Goal: Information Seeking & Learning: Learn about a topic

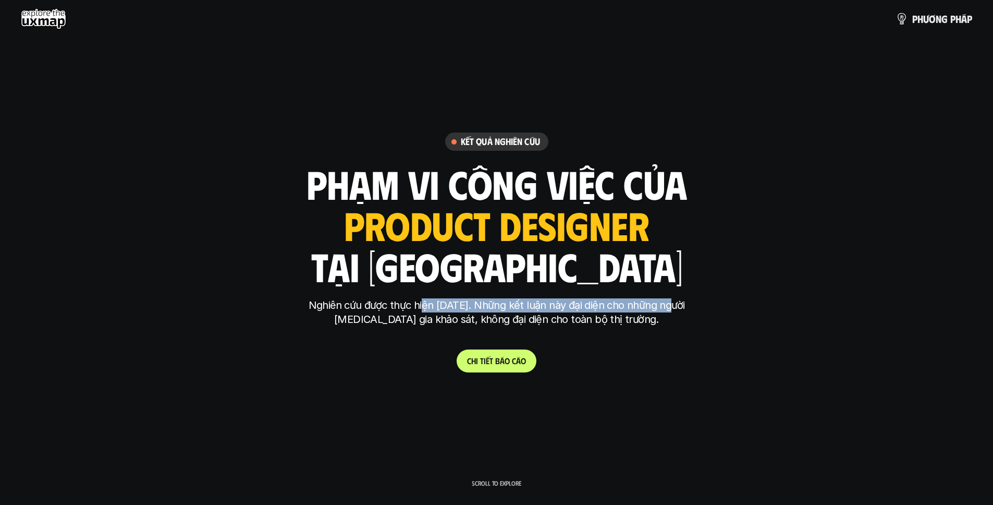
drag, startPoint x: 434, startPoint y: 306, endPoint x: 677, endPoint y: 306, distance: 242.9
click at [668, 306] on p "Nghiên cứu được thực hiện [DATE]. Những kết luận này đại diện cho những người […" at bounding box center [496, 312] width 391 height 28
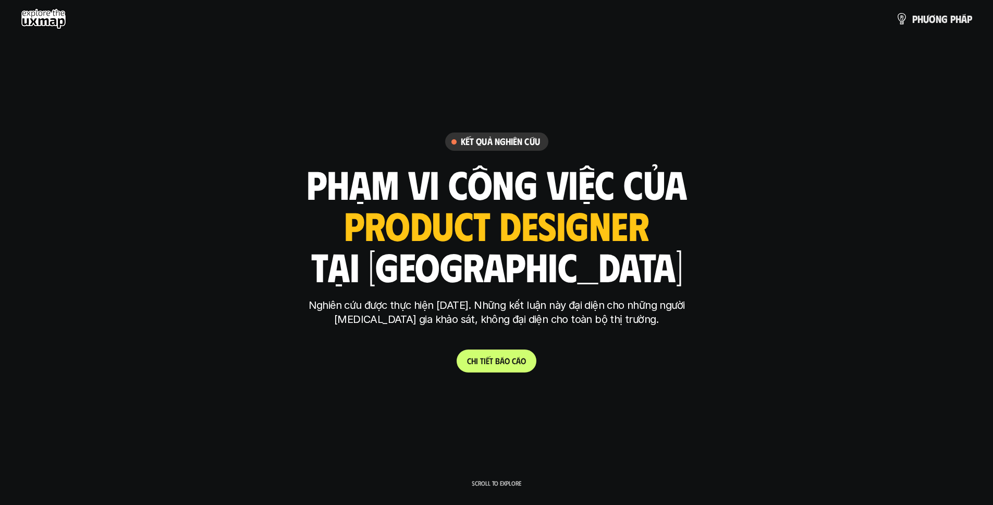
click at [608, 326] on div "Nghiên cứu được thực hiện [DATE]. Những kết luận này đại diện cho những người […" at bounding box center [496, 317] width 391 height 39
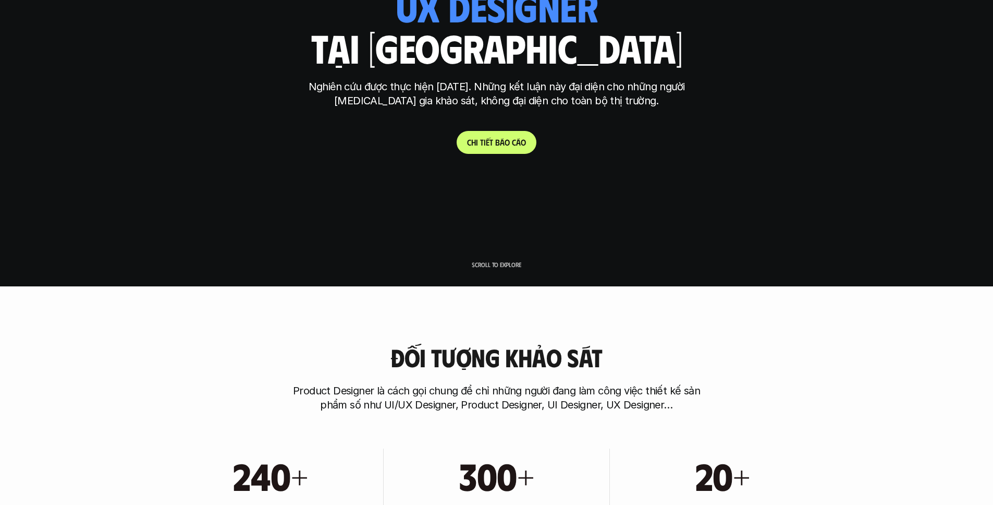
click at [478, 145] on p "C h i t i ế t b á o c á o" at bounding box center [496, 142] width 59 height 10
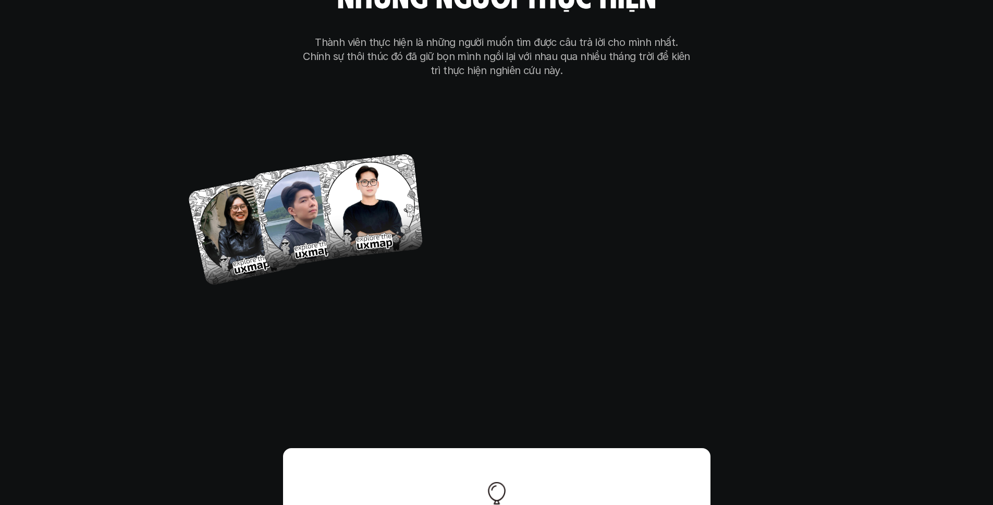
scroll to position [6062, 0]
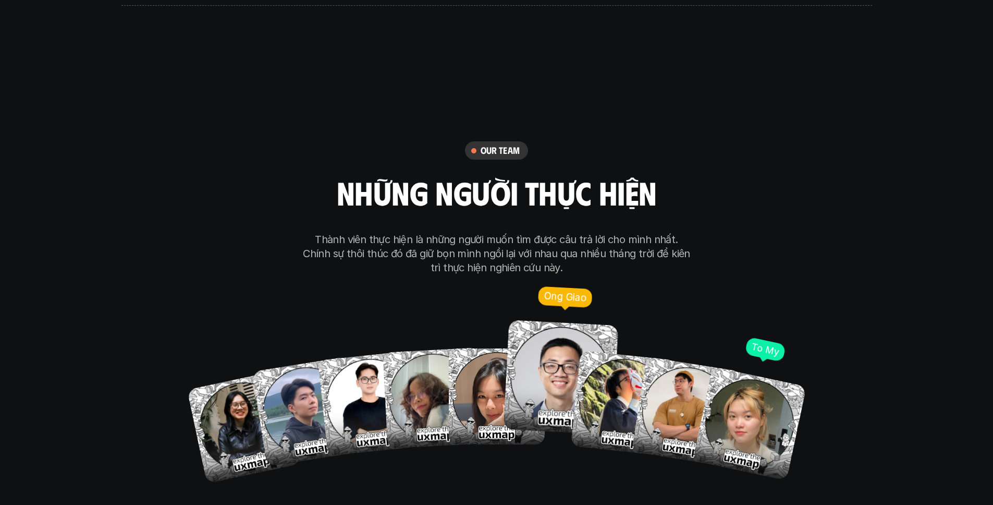
click at [548, 344] on img at bounding box center [560, 377] width 115 height 115
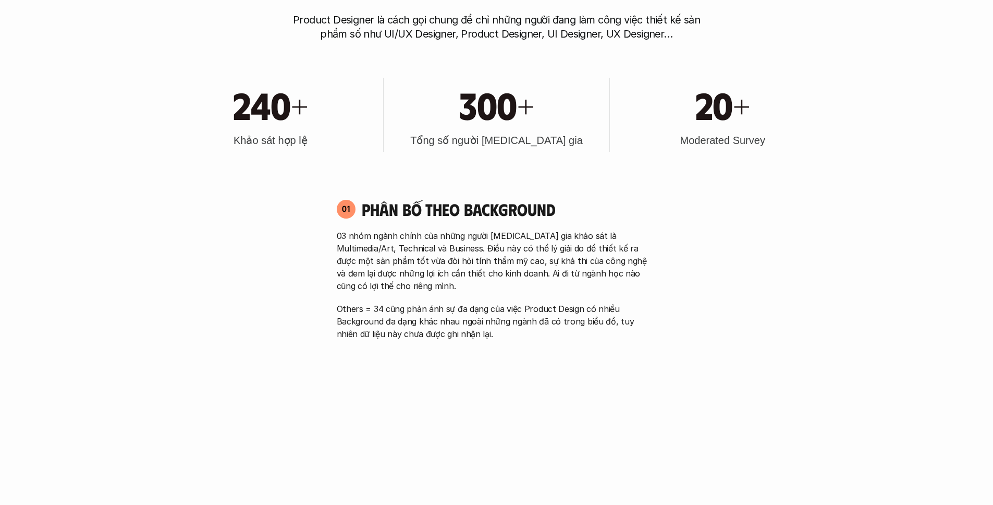
scroll to position [0, 0]
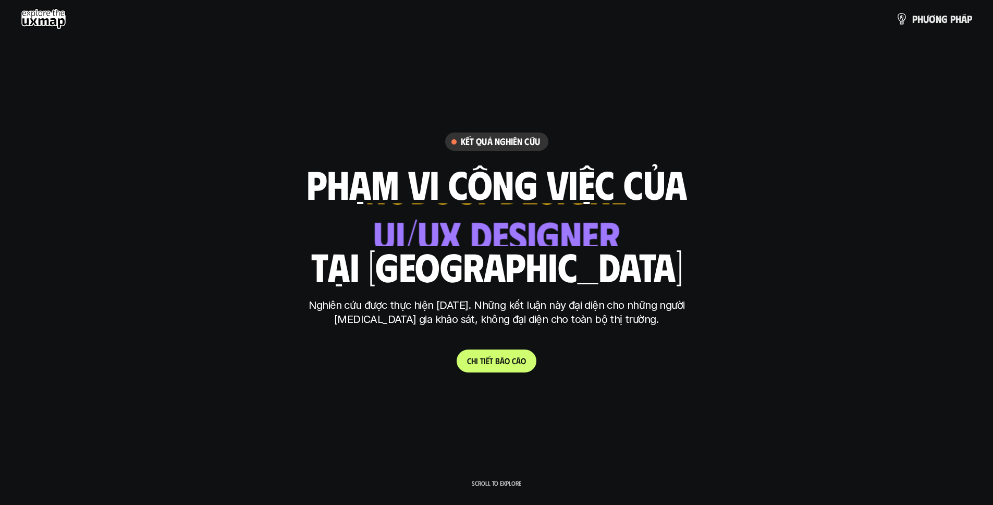
click at [53, 17] on use at bounding box center [43, 18] width 45 height 21
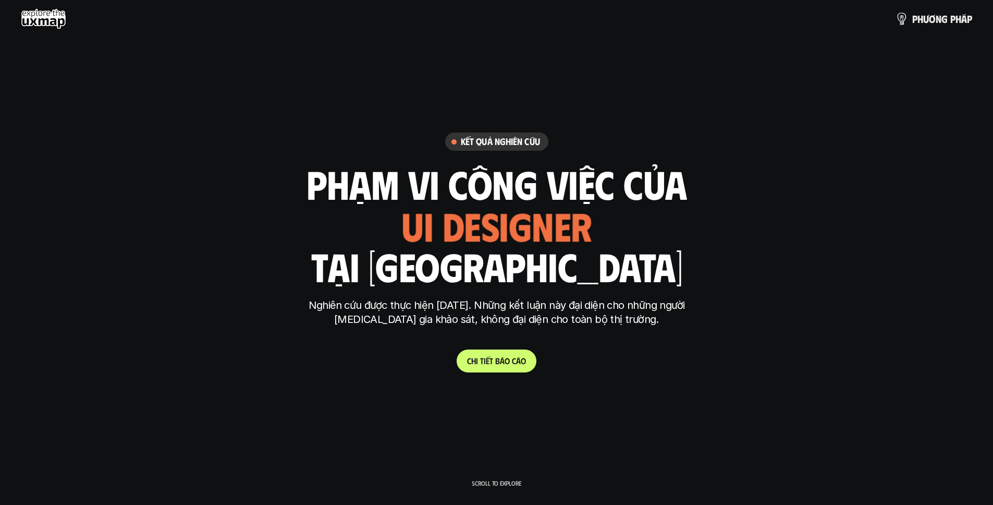
click at [906, 28] on link "p h ư ơ n g p h á p" at bounding box center [934, 18] width 77 height 21
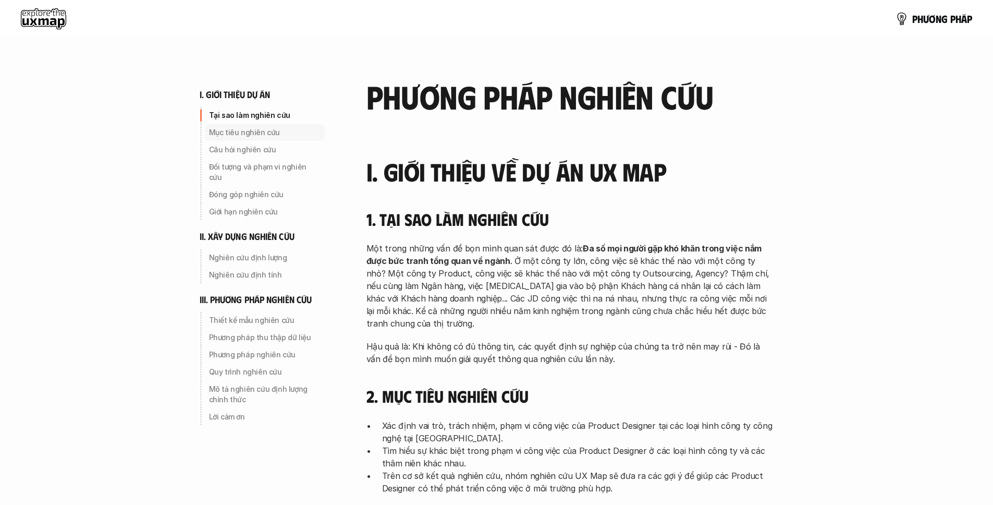
click at [264, 134] on p "Mục tiêu nghiên cứu" at bounding box center [265, 132] width 112 height 10
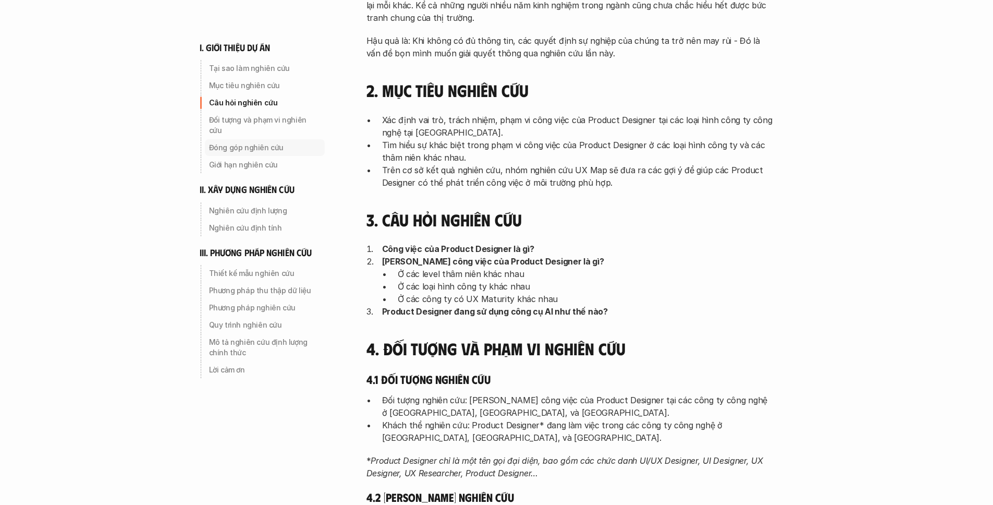
scroll to position [308, 0]
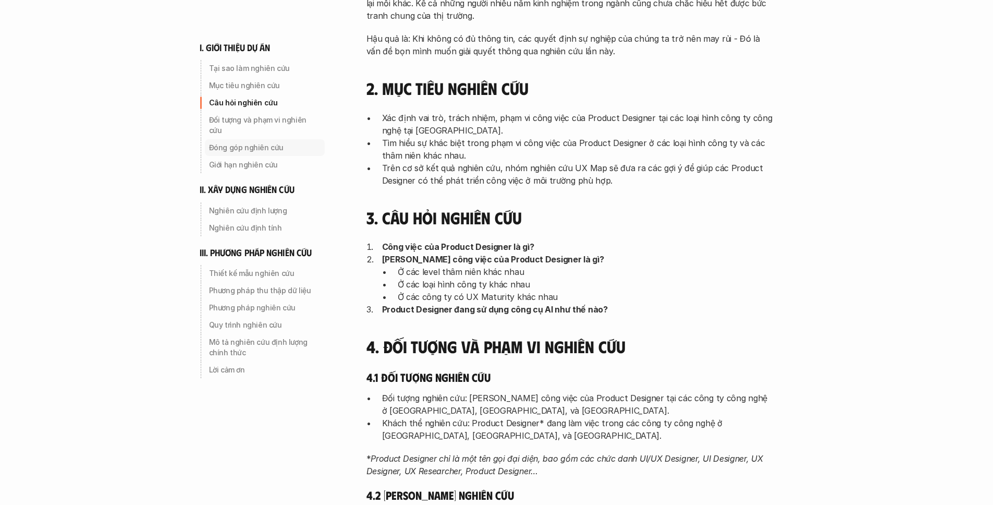
click at [264, 142] on p "Đóng góp nghiên cứu" at bounding box center [265, 147] width 112 height 10
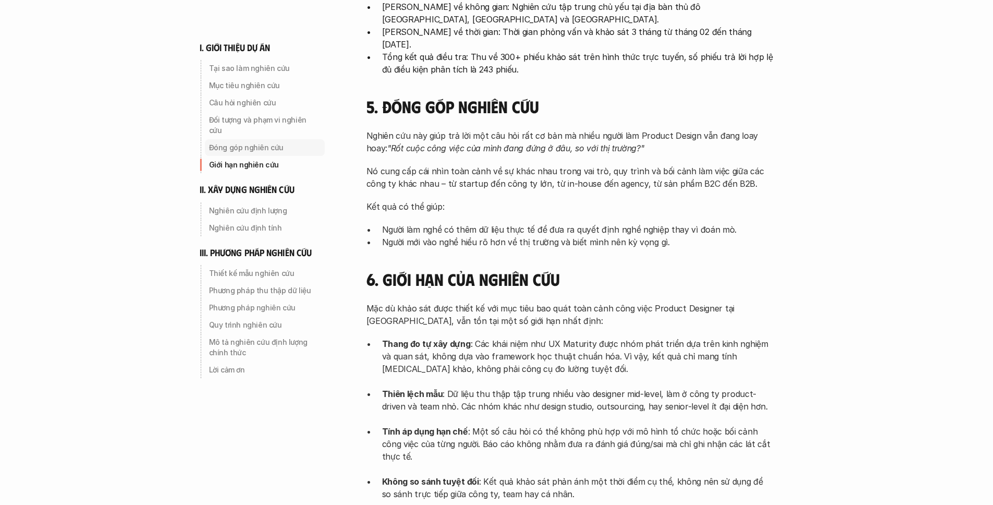
scroll to position [823, 0]
